Goal: Information Seeking & Learning: Learn about a topic

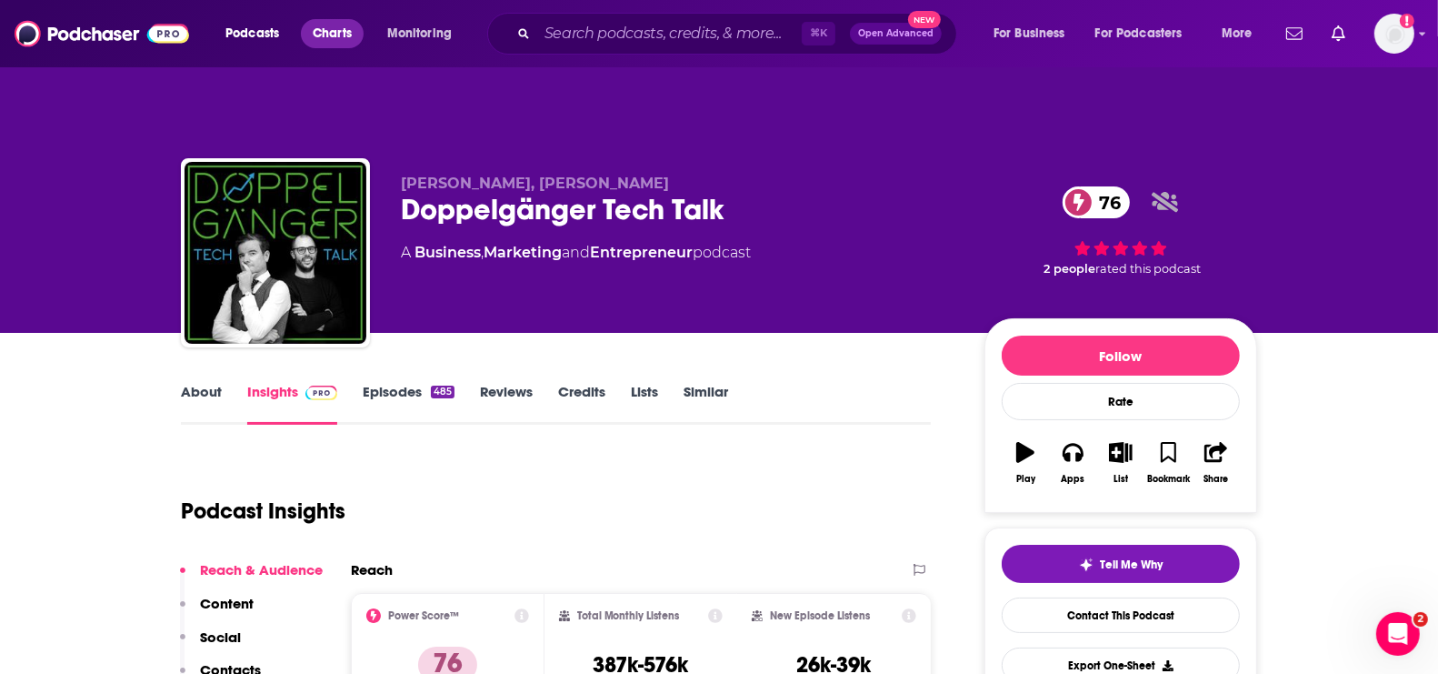
click at [352, 34] on span "Charts" at bounding box center [332, 33] width 39 height 25
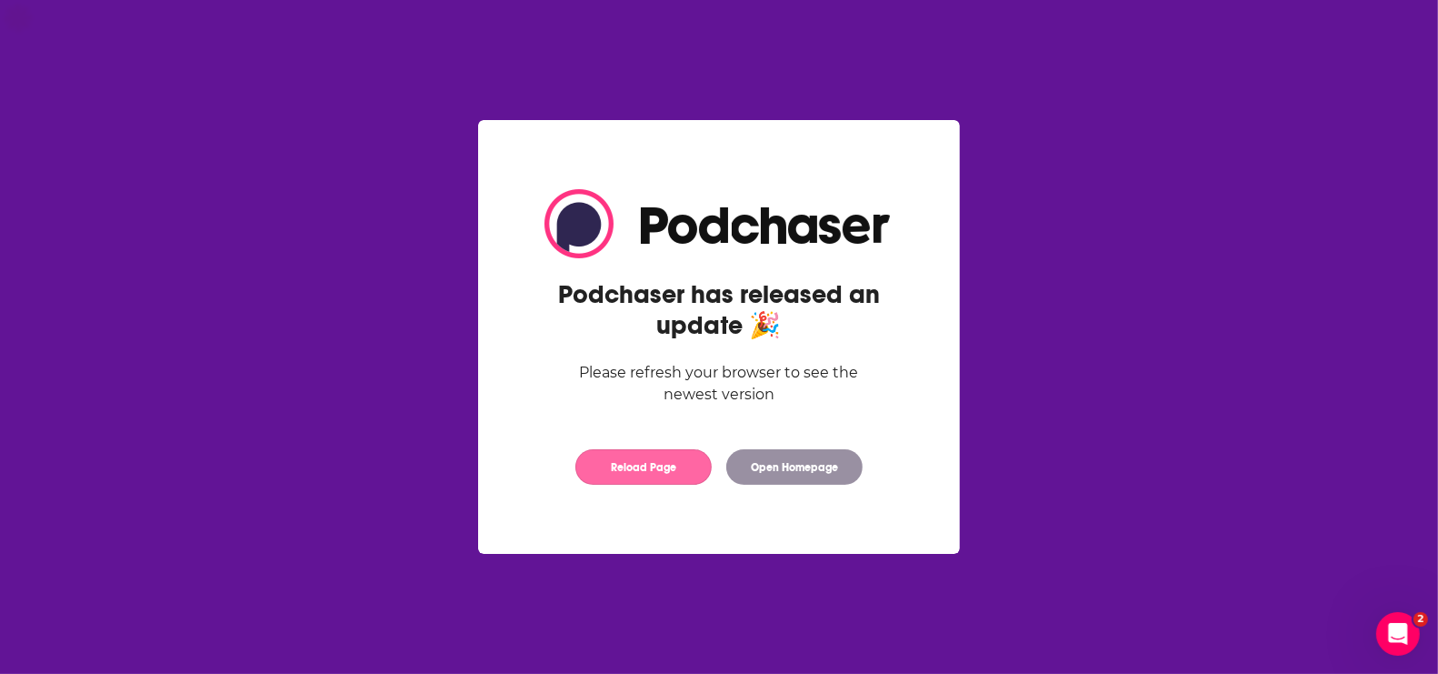
click at [654, 471] on button "Reload Page" at bounding box center [643, 466] width 136 height 35
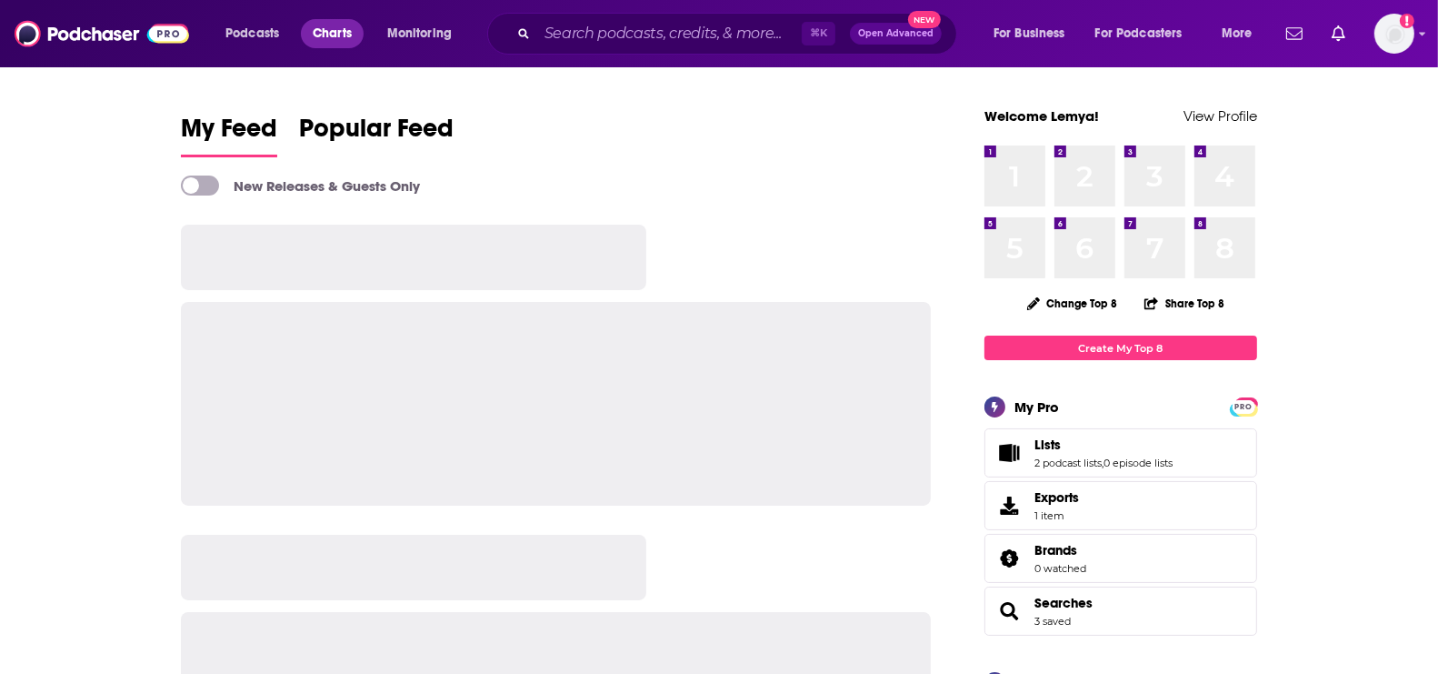
click at [347, 41] on span "Charts" at bounding box center [332, 33] width 39 height 25
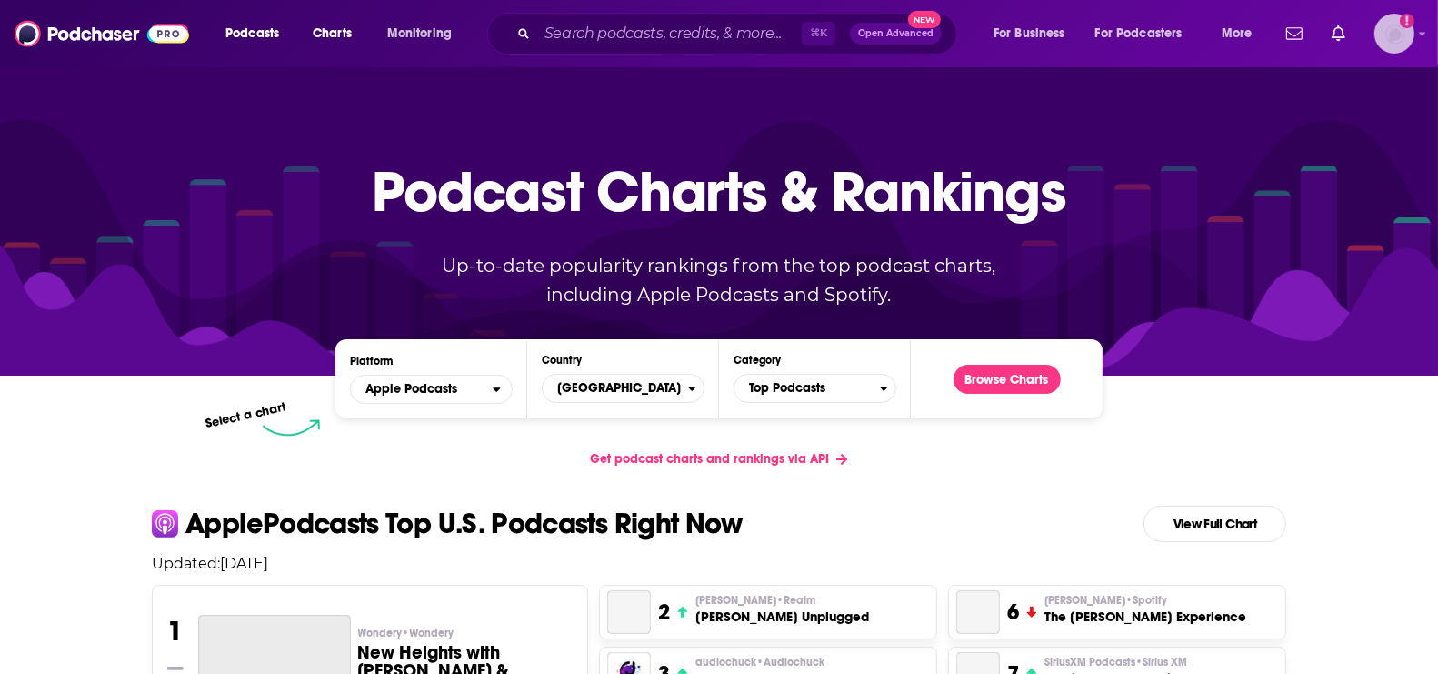
click at [1393, 47] on img "Logged in as lemya" at bounding box center [1395, 34] width 40 height 40
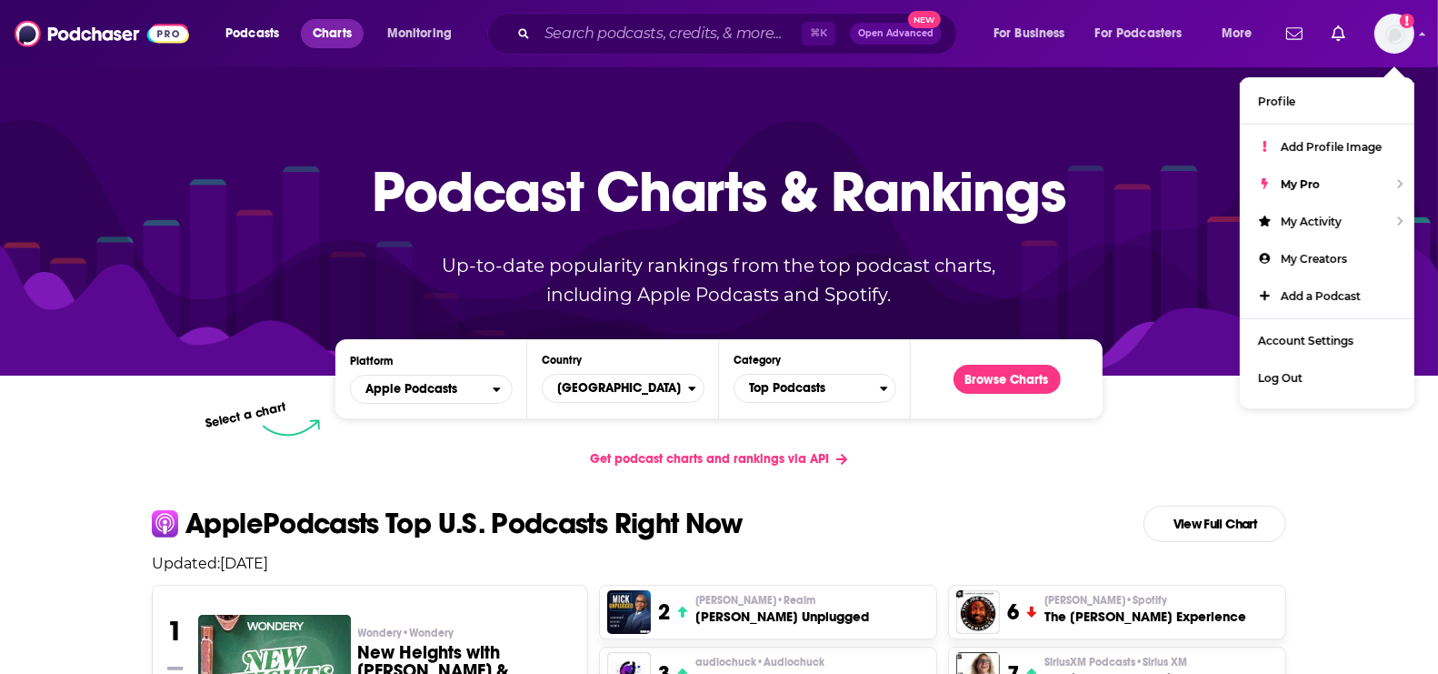
click at [338, 29] on span "Charts" at bounding box center [332, 33] width 39 height 25
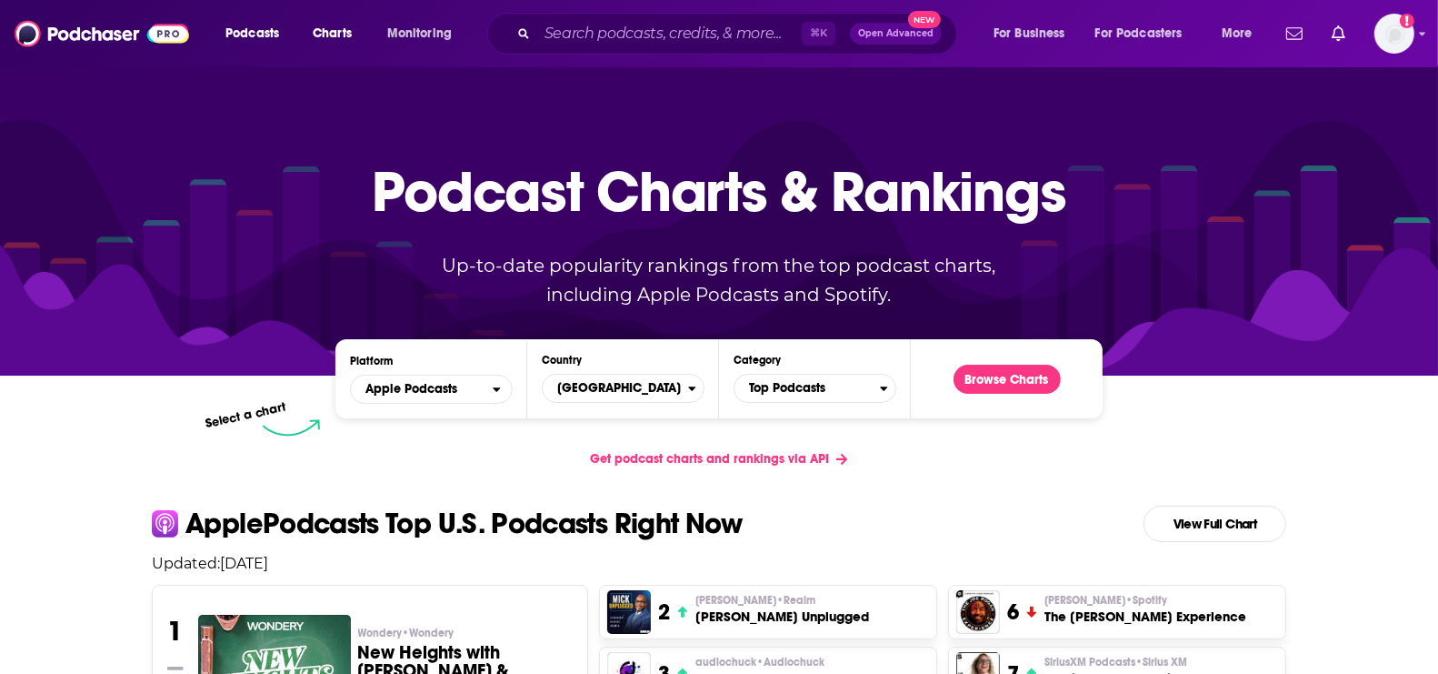
click at [639, 372] on div "Country [GEOGRAPHIC_DATA]" at bounding box center [623, 379] width 163 height 50
click at [639, 385] on span "[GEOGRAPHIC_DATA]" at bounding box center [615, 388] width 145 height 31
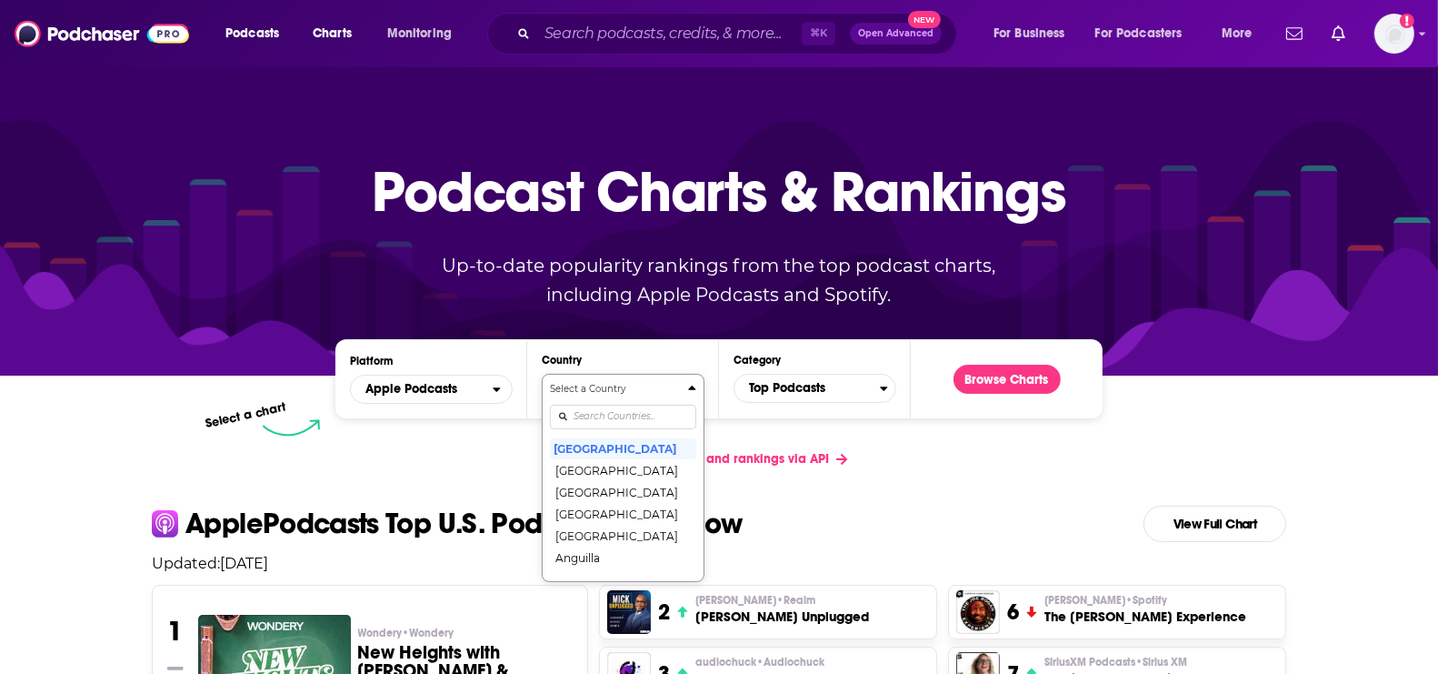
click at [605, 415] on div "Select a Country [GEOGRAPHIC_DATA] [GEOGRAPHIC_DATA] [GEOGRAPHIC_DATA] [GEOGRAP…" at bounding box center [623, 478] width 146 height 192
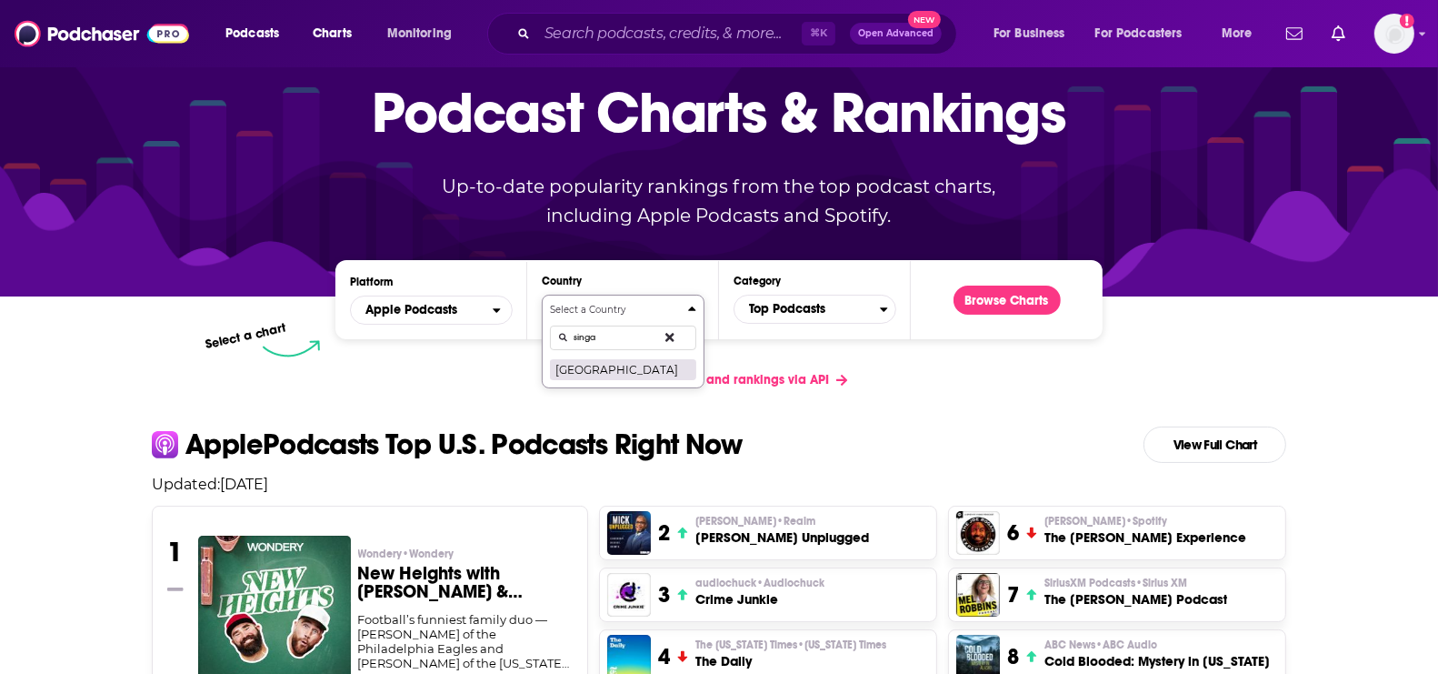
type input "singa"
click at [606, 367] on button "[GEOGRAPHIC_DATA]" at bounding box center [623, 369] width 146 height 22
click at [777, 305] on span "Top Podcasts" at bounding box center [807, 309] width 145 height 31
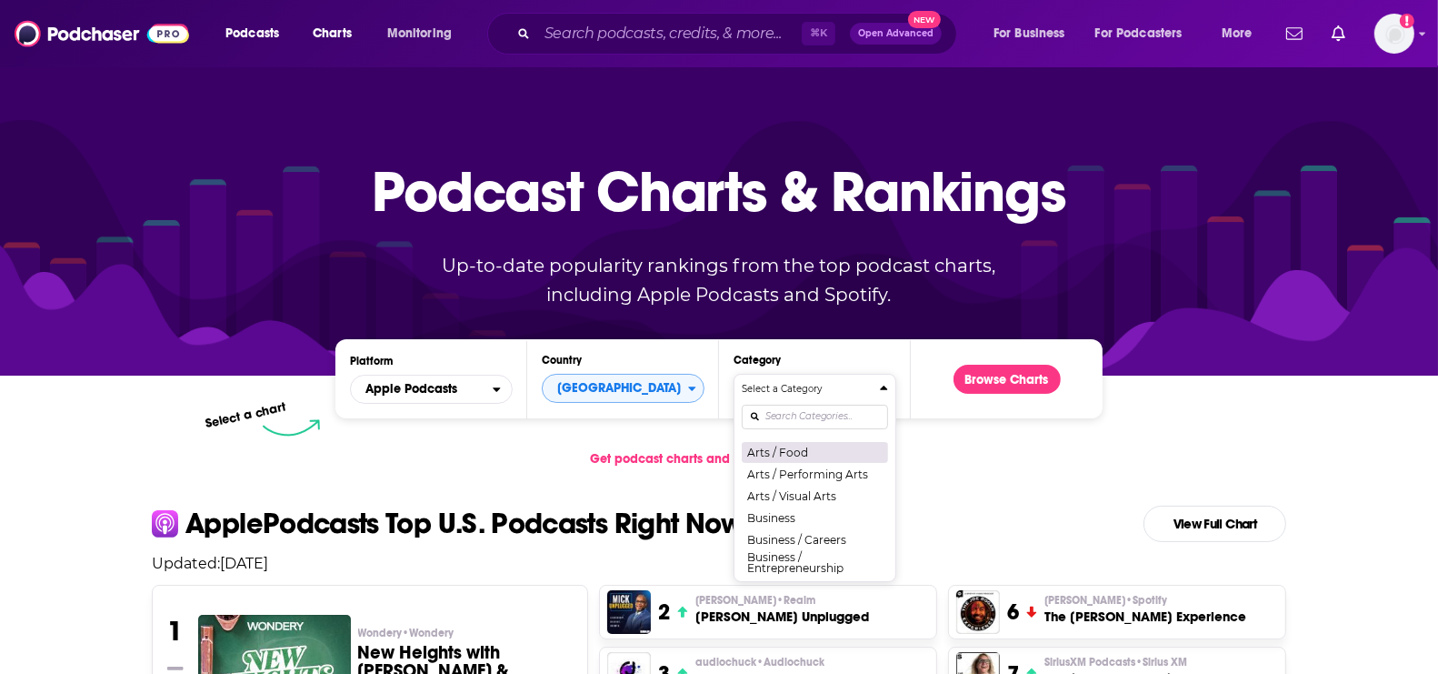
scroll to position [149, 0]
click at [793, 471] on button "Business" at bounding box center [815, 474] width 146 height 22
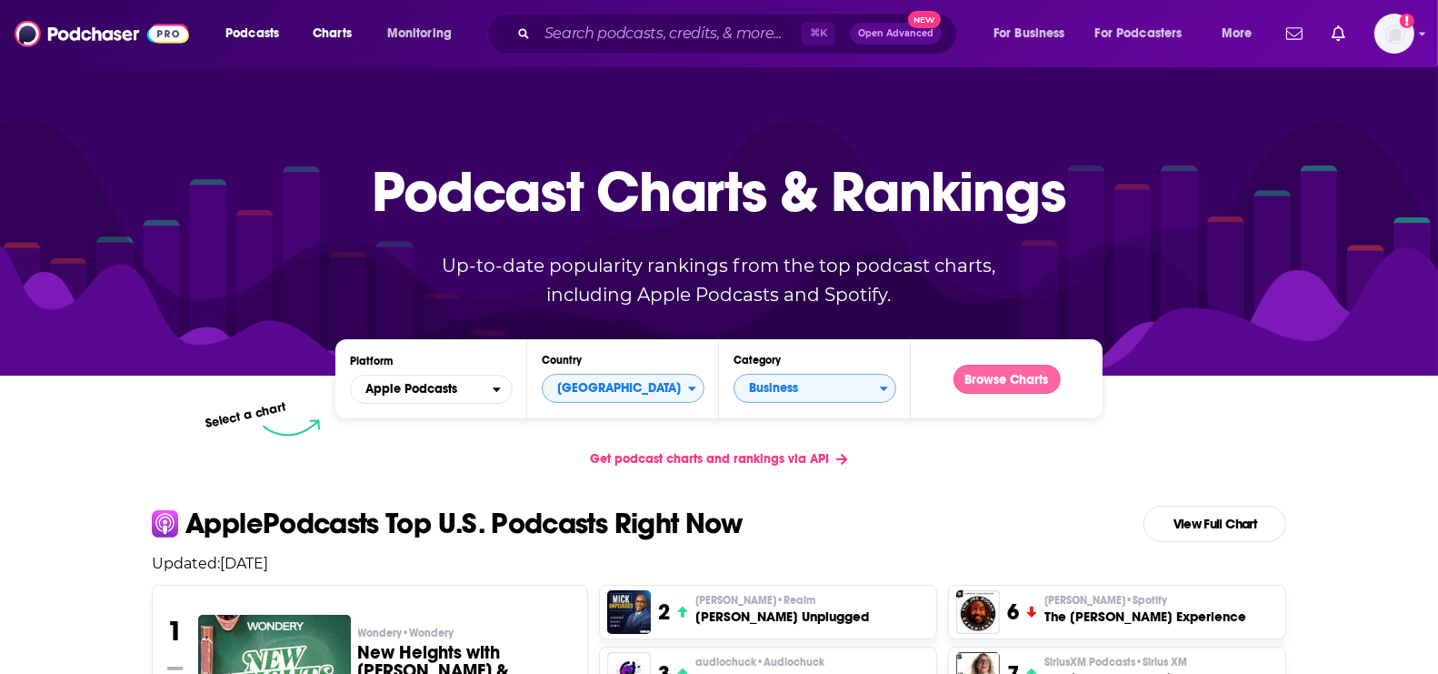
click at [1017, 381] on button "Browse Charts" at bounding box center [1007, 379] width 107 height 29
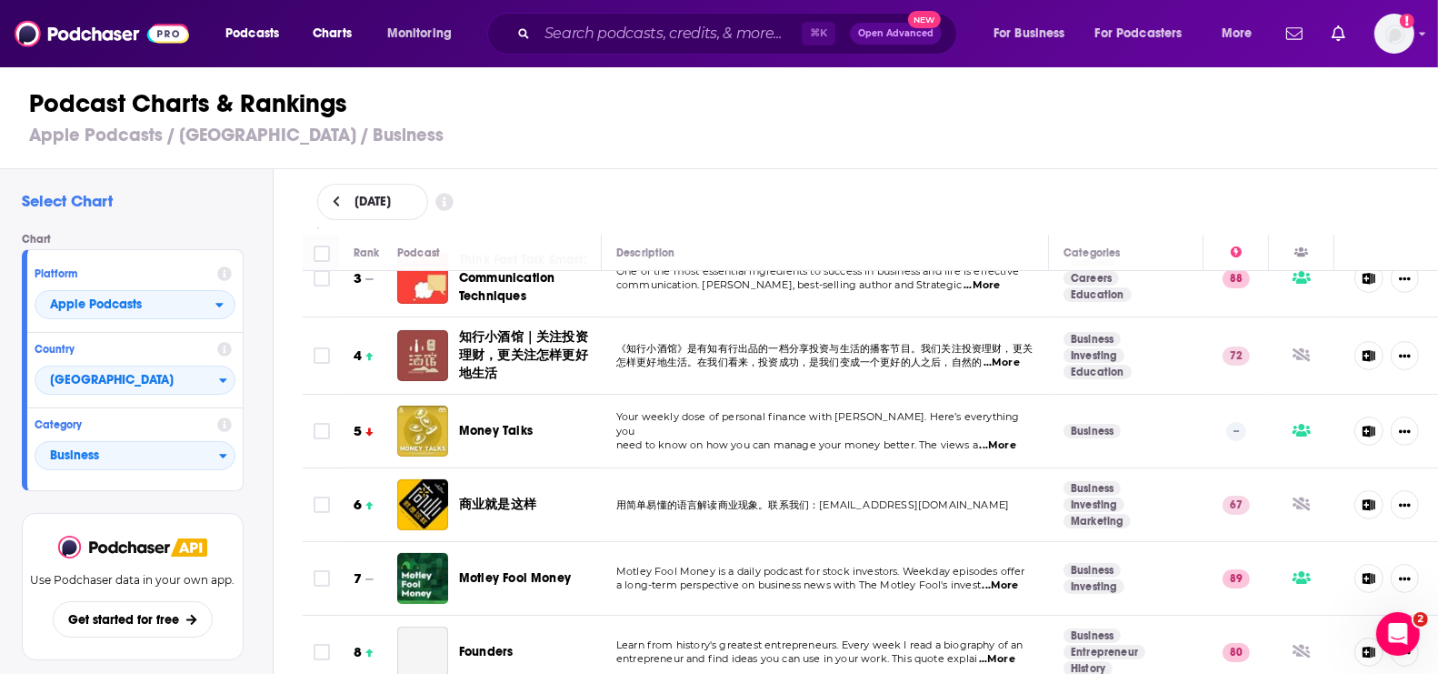
scroll to position [182, 0]
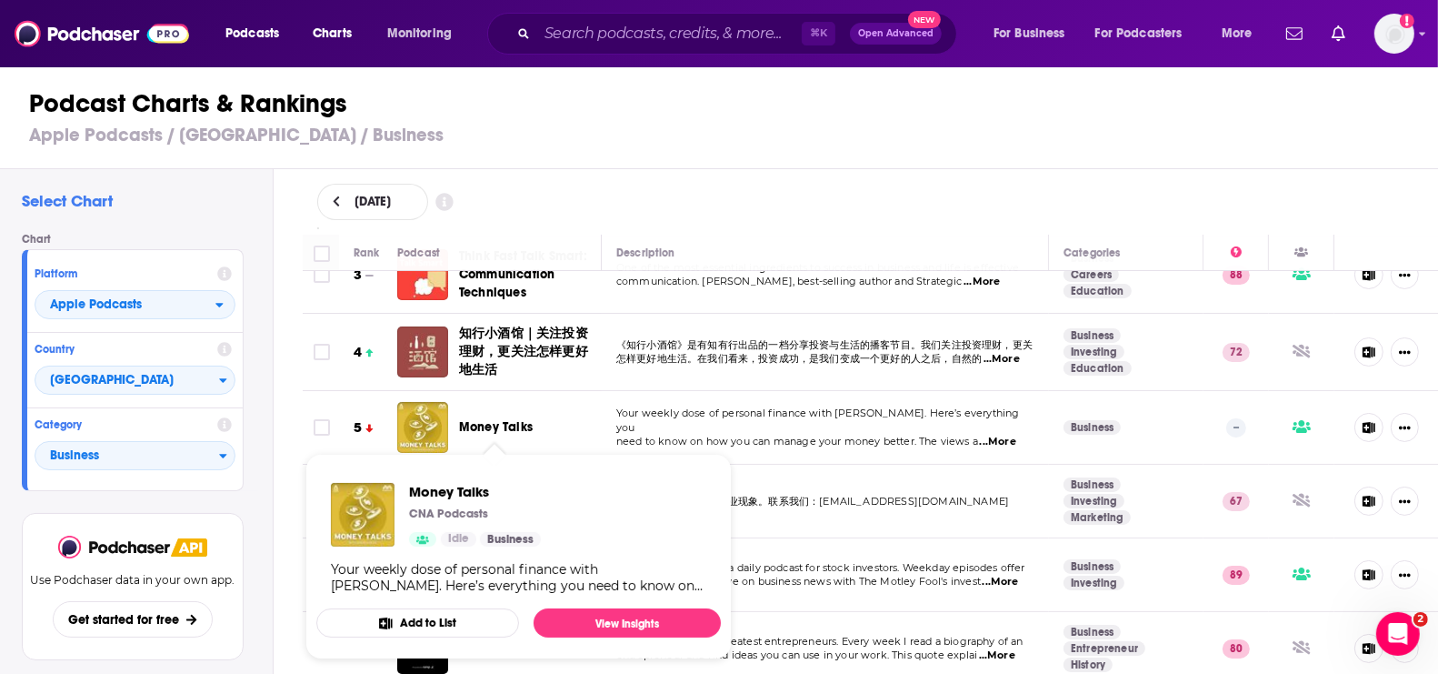
click at [489, 423] on span "Money Talks" at bounding box center [496, 426] width 74 height 15
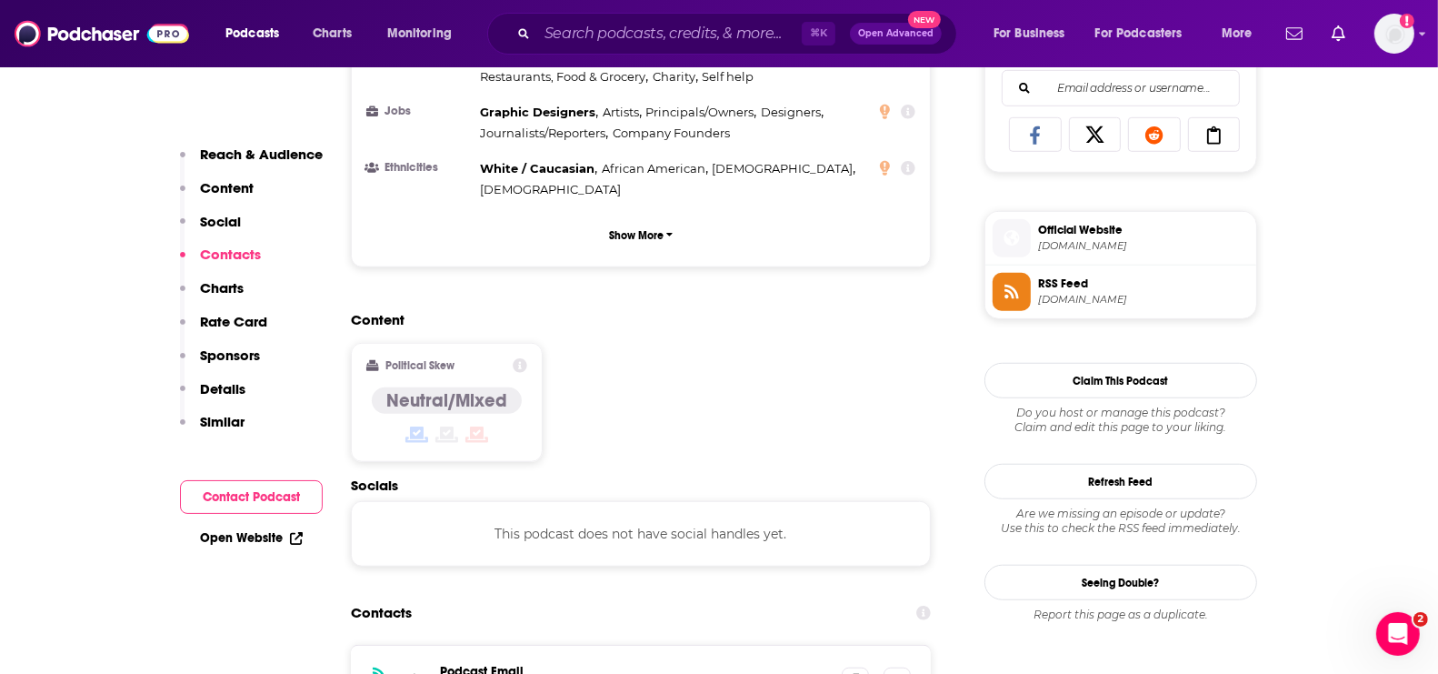
scroll to position [1029, 0]
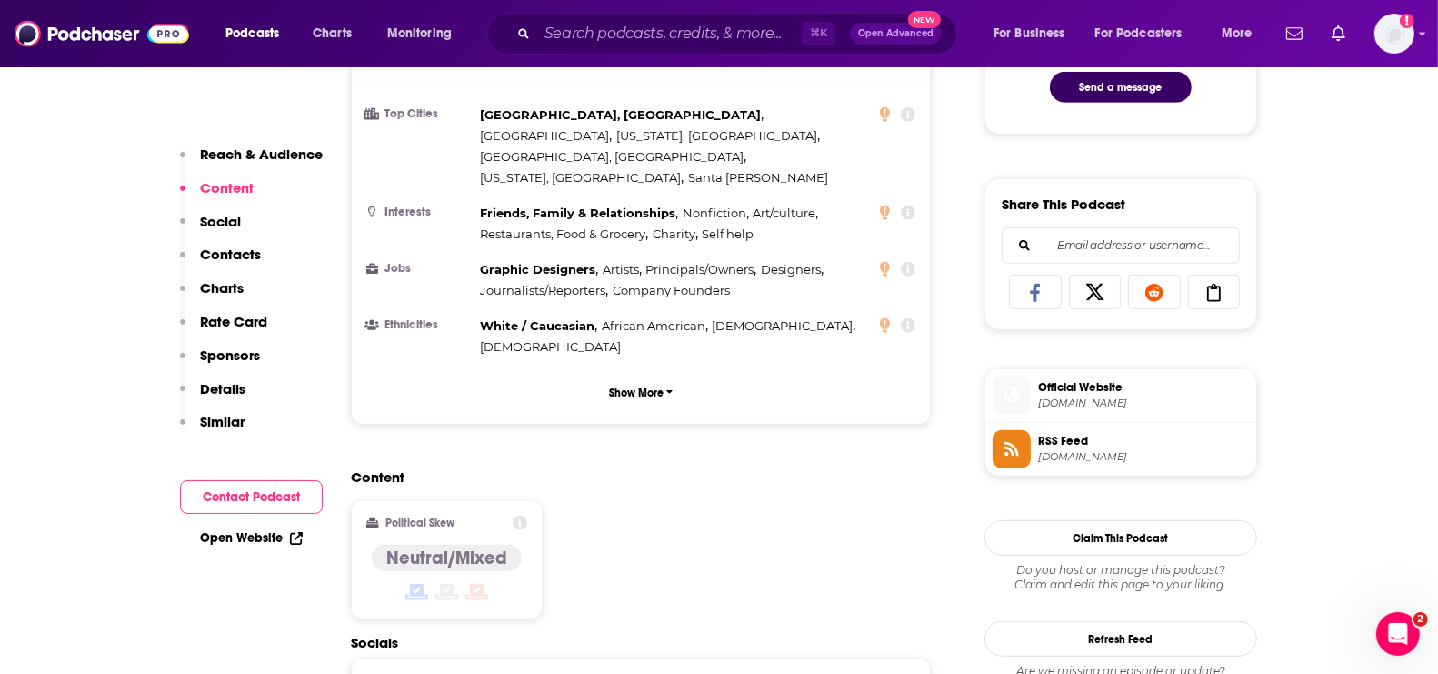
click at [1081, 381] on span "Official Website" at bounding box center [1143, 387] width 211 height 16
